Goal: Download file/media

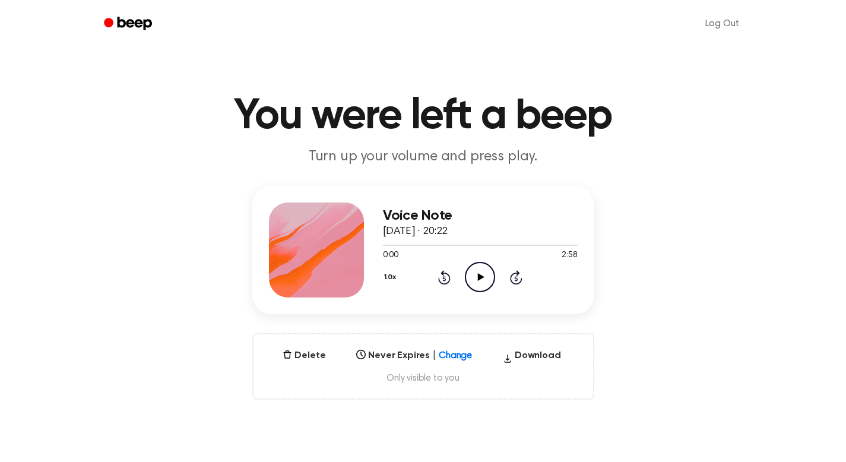
click at [486, 277] on icon "Play Audio" at bounding box center [480, 277] width 30 height 30
click at [506, 248] on div at bounding box center [480, 244] width 195 height 9
click at [488, 279] on icon "Play Audio" at bounding box center [480, 277] width 30 height 30
click at [290, 357] on icon "button" at bounding box center [288, 354] width 8 height 8
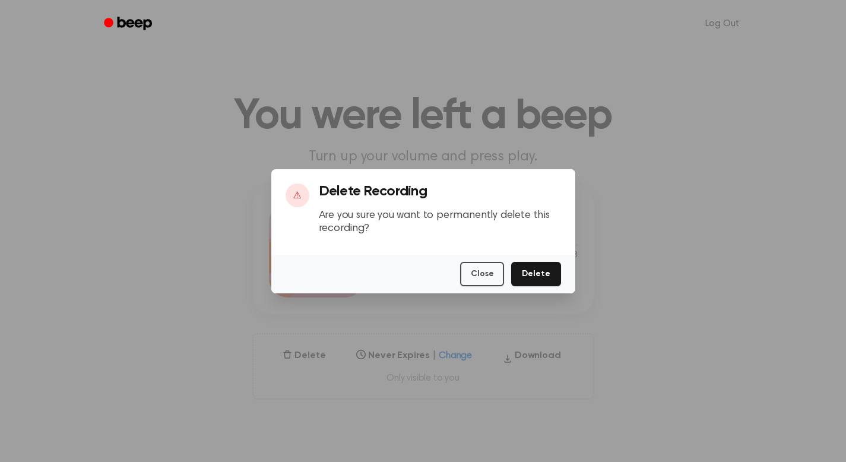
click at [352, 45] on div "Log Out" at bounding box center [423, 23] width 655 height 47
click at [484, 278] on button "Close" at bounding box center [482, 274] width 44 height 24
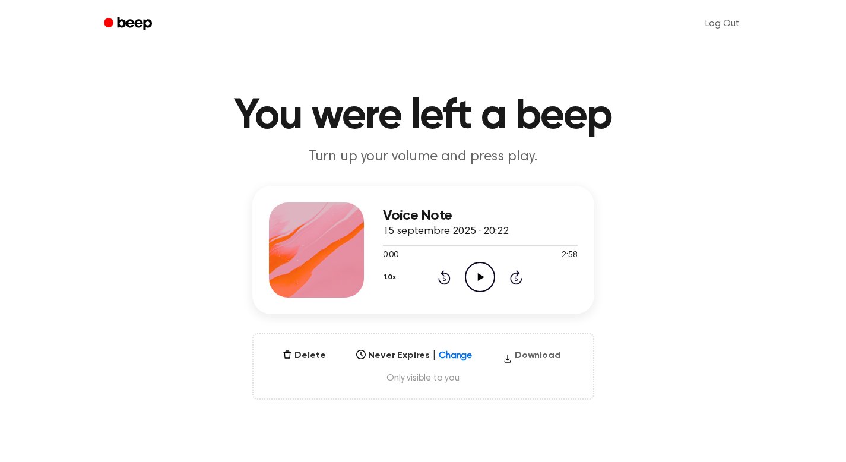
click at [524, 358] on button "Download" at bounding box center [532, 358] width 68 height 19
click at [734, 178] on main "You were left a beep Turn up your volume and press play. Voice Note 15 septembr…" at bounding box center [423, 381] width 846 height 762
click at [480, 278] on icon at bounding box center [481, 277] width 7 height 8
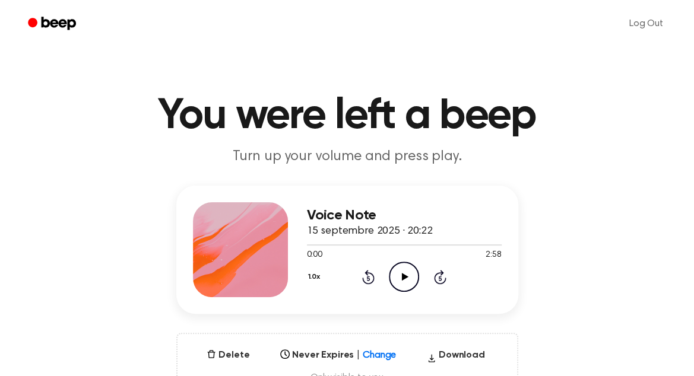
click at [405, 281] on icon "Play Audio" at bounding box center [404, 277] width 30 height 30
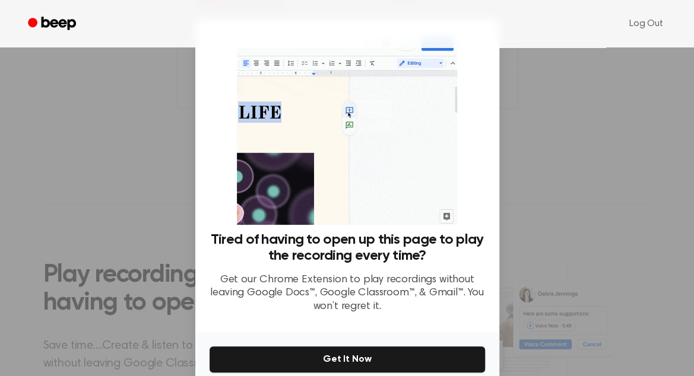
scroll to position [56, 0]
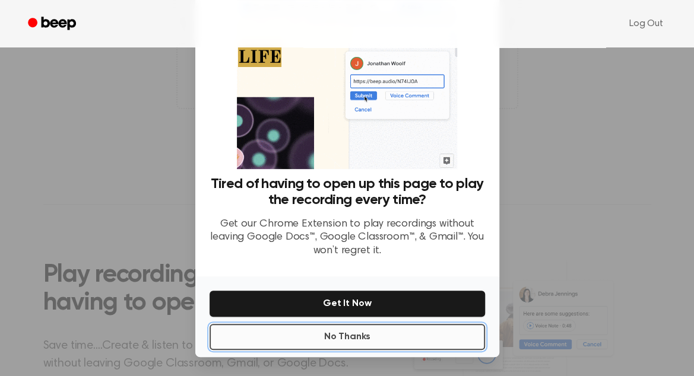
click at [337, 336] on button "No Thanks" at bounding box center [347, 337] width 275 height 26
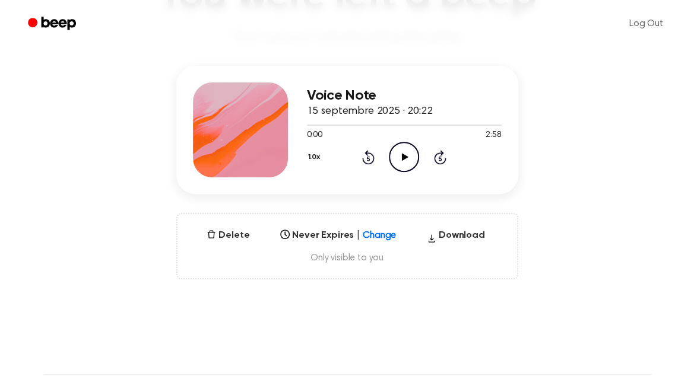
scroll to position [114, 0]
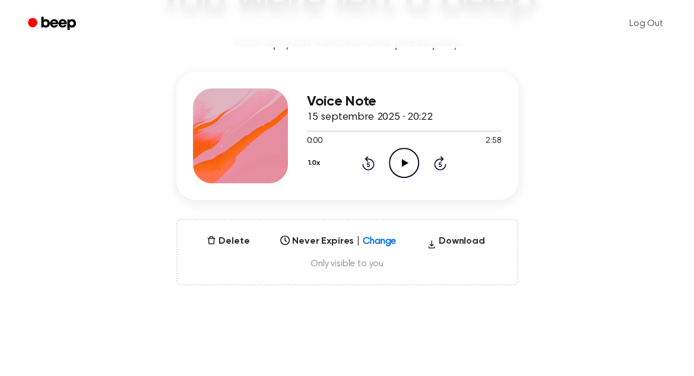
click at [405, 164] on icon "Play Audio" at bounding box center [404, 163] width 30 height 30
